Goal: Transaction & Acquisition: Purchase product/service

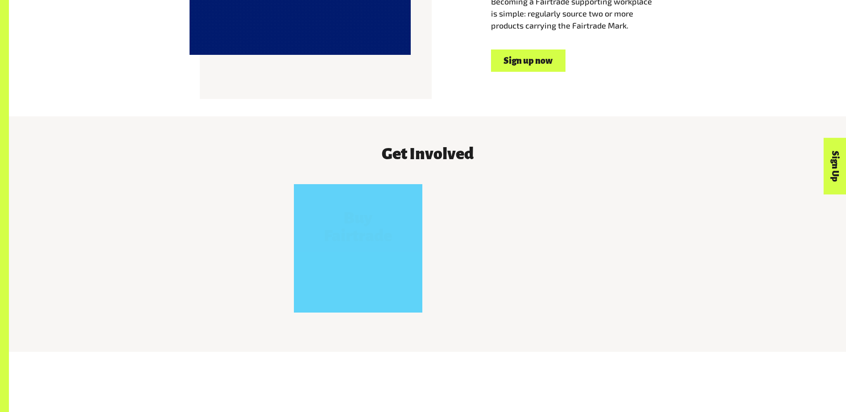
scroll to position [936, 0]
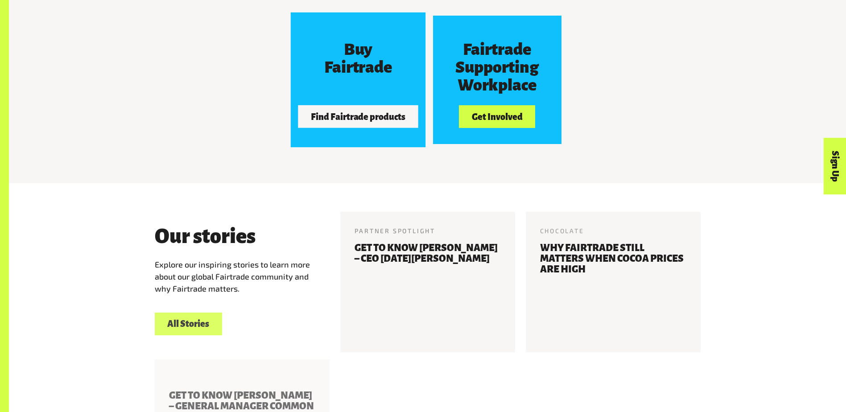
click at [367, 111] on button "Find Fairtrade products" at bounding box center [358, 116] width 120 height 22
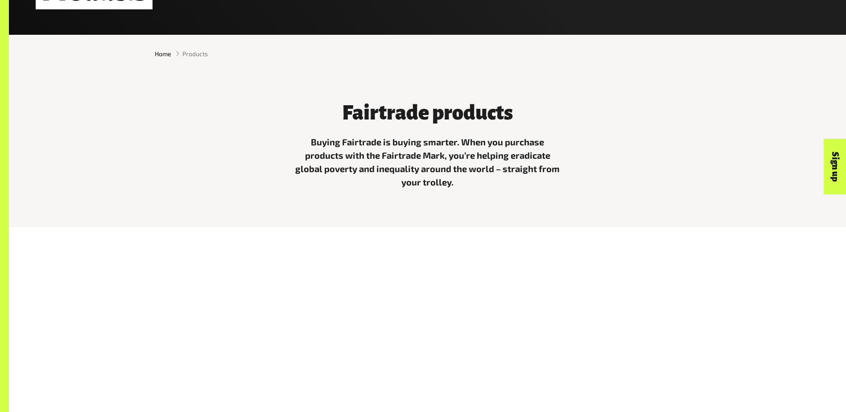
scroll to position [490, 0]
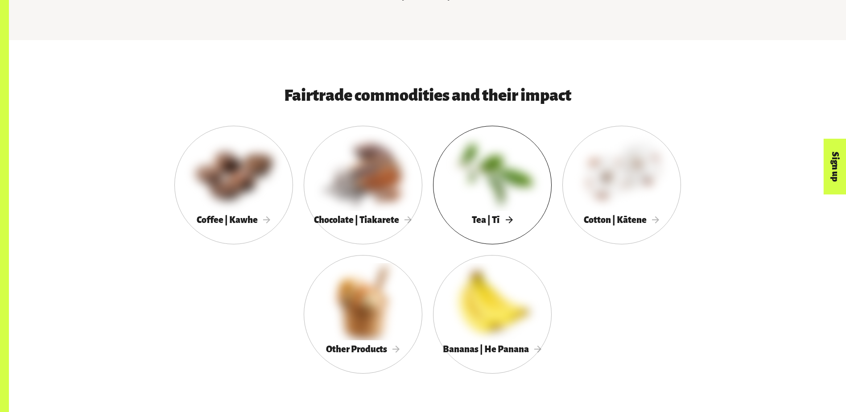
click at [491, 199] on div at bounding box center [492, 172] width 119 height 77
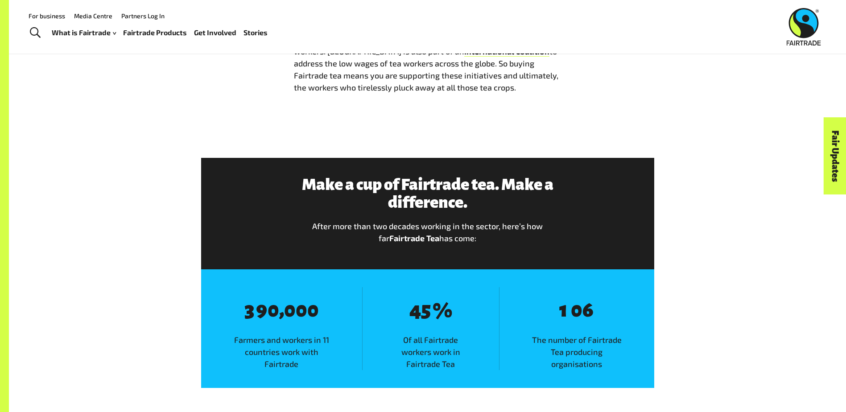
scroll to position [758, 0]
